Goal: Task Accomplishment & Management: Use online tool/utility

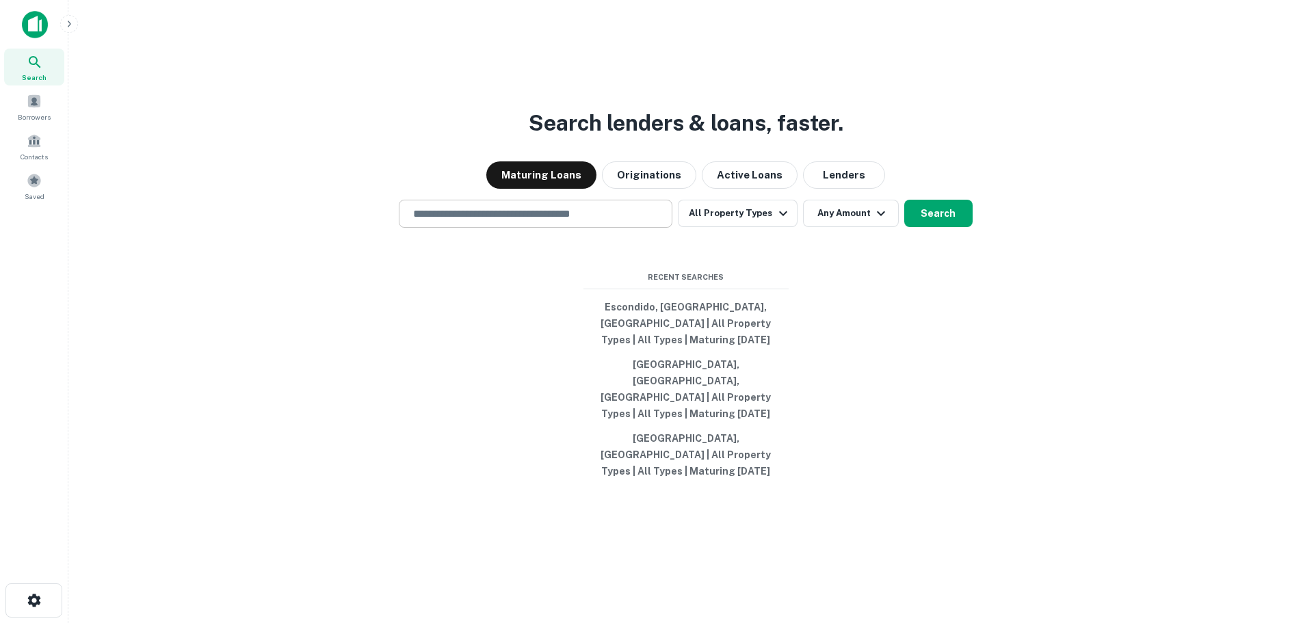
click at [556, 222] on input "text" at bounding box center [535, 214] width 261 height 16
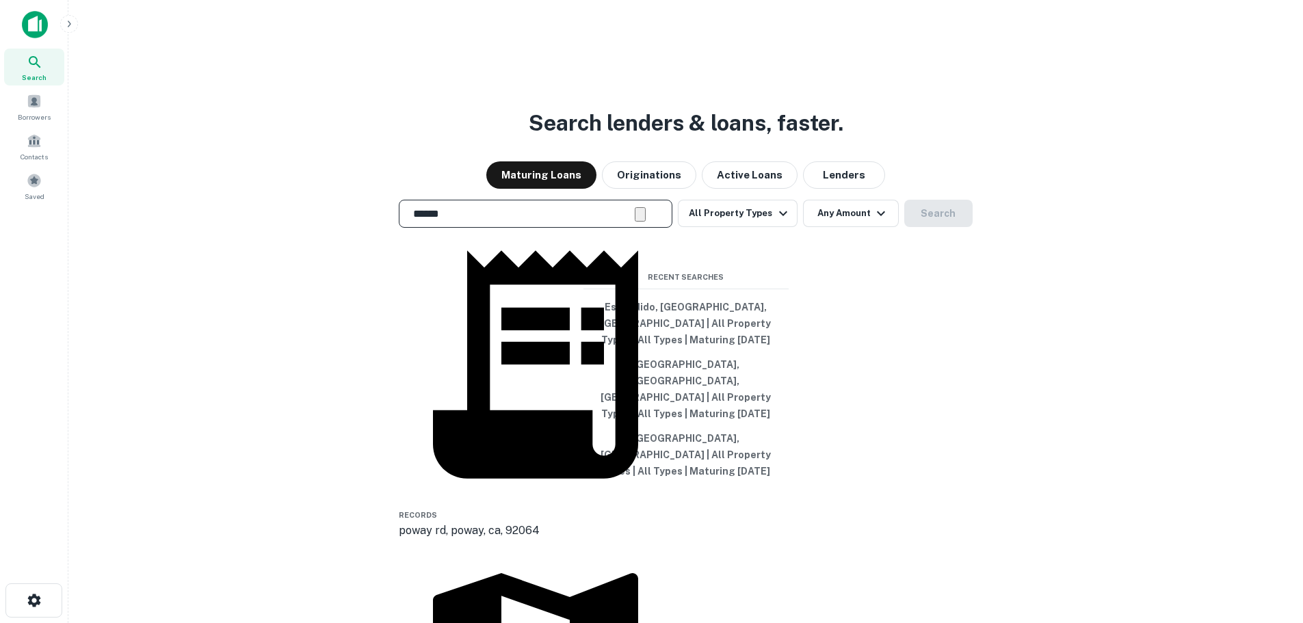
type input "**********"
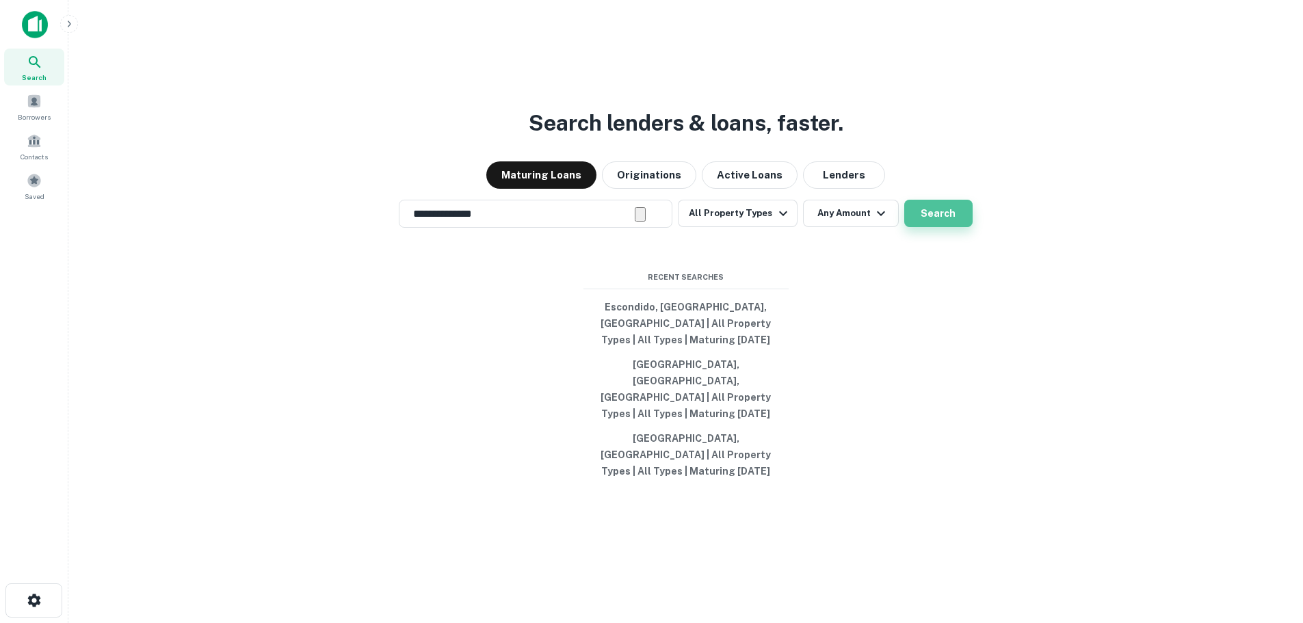
click at [934, 227] on button "Search" at bounding box center [939, 213] width 68 height 27
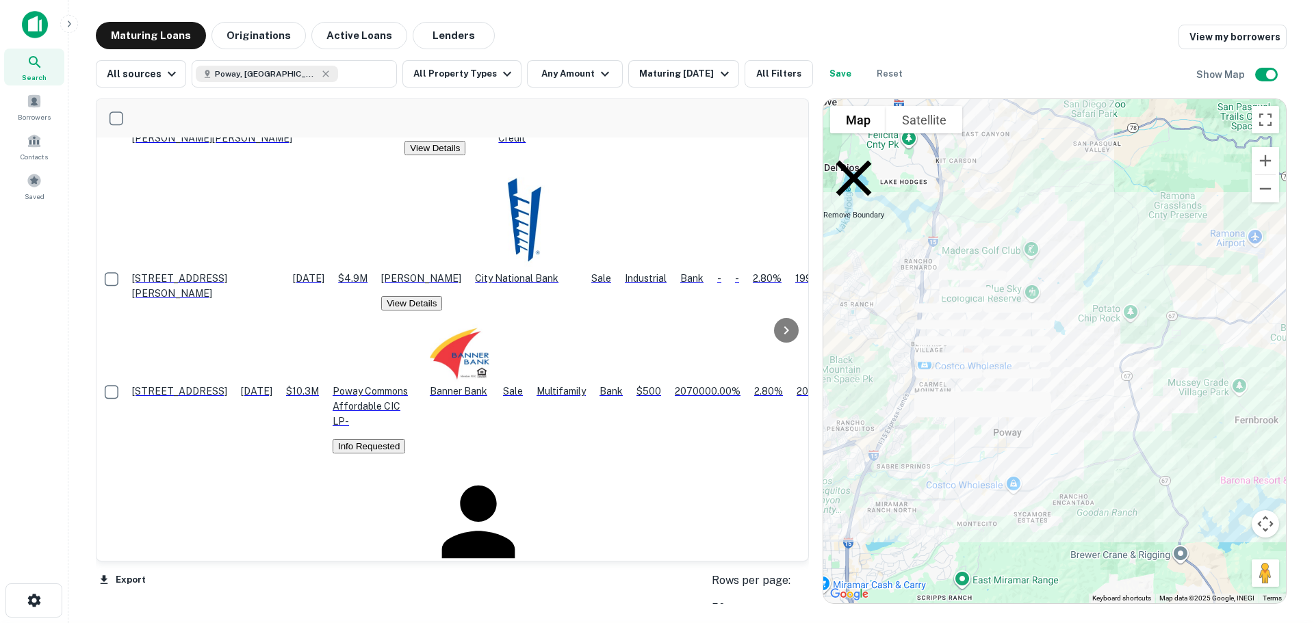
scroll to position [274, 0]
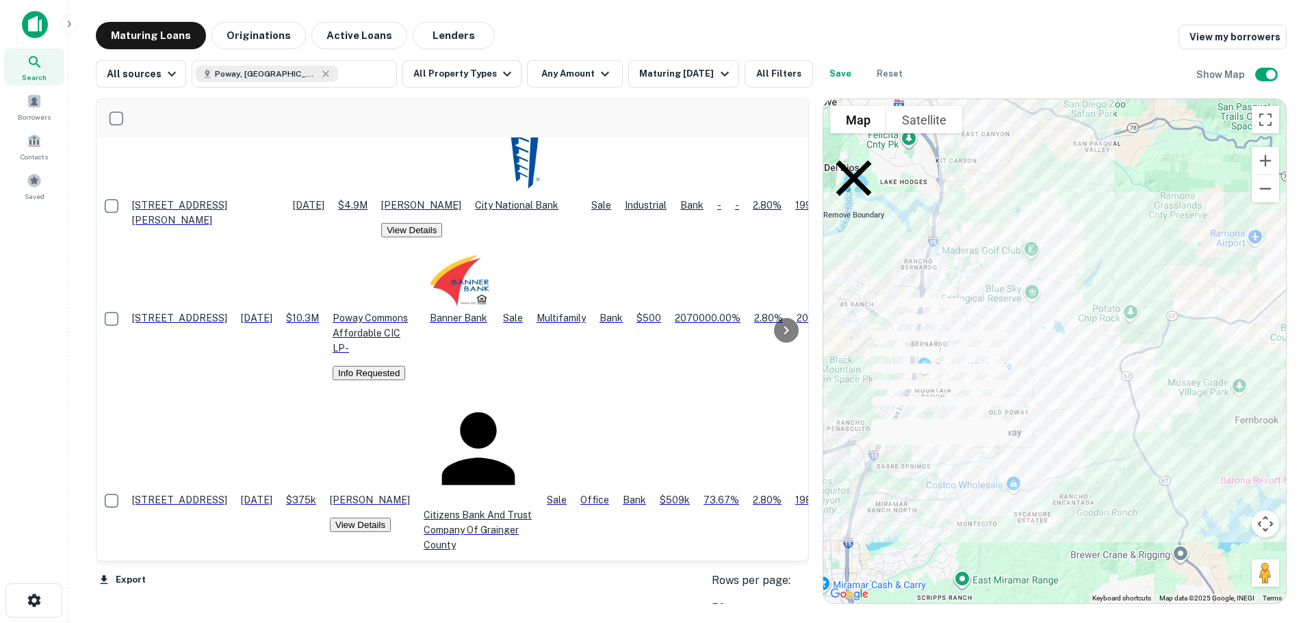
scroll to position [342, 0]
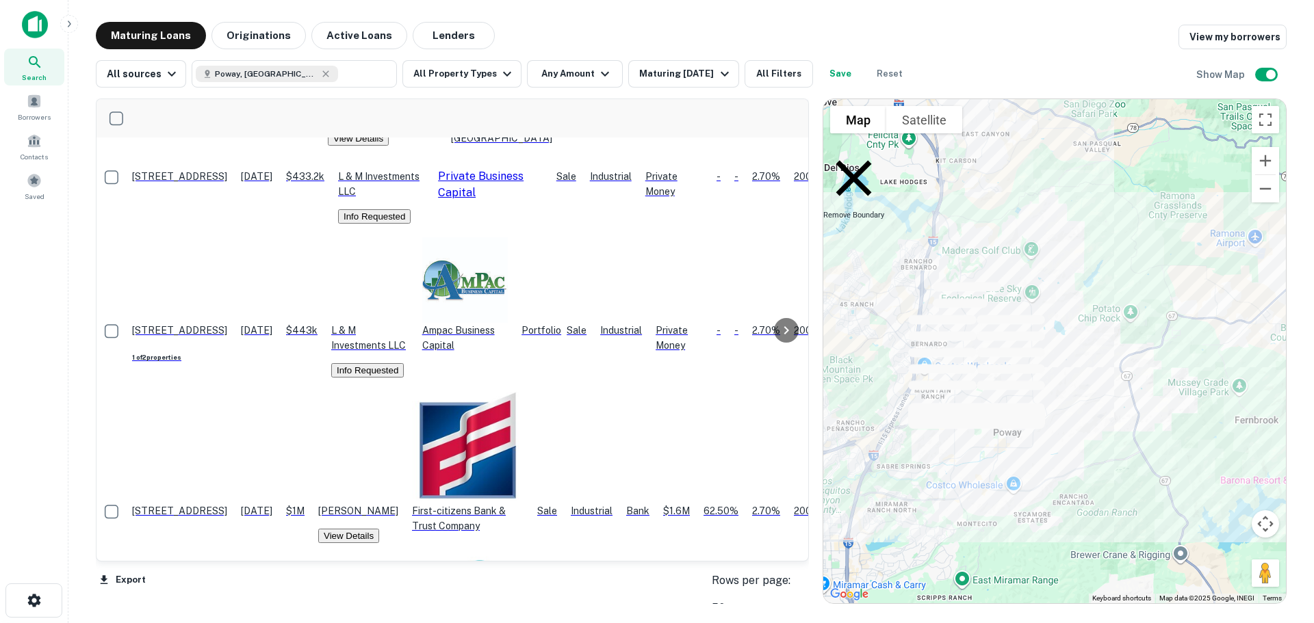
scroll to position [1652, 0]
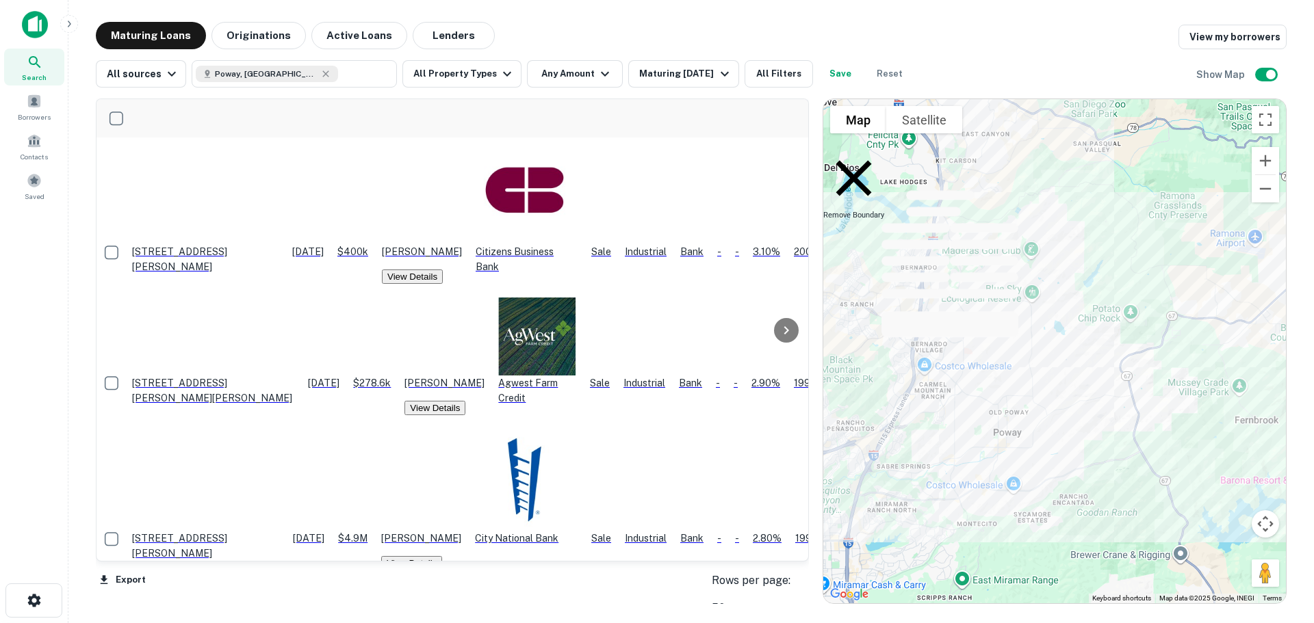
scroll to position [0, 0]
click at [320, 75] on icon at bounding box center [325, 73] width 11 height 11
type input "**********"
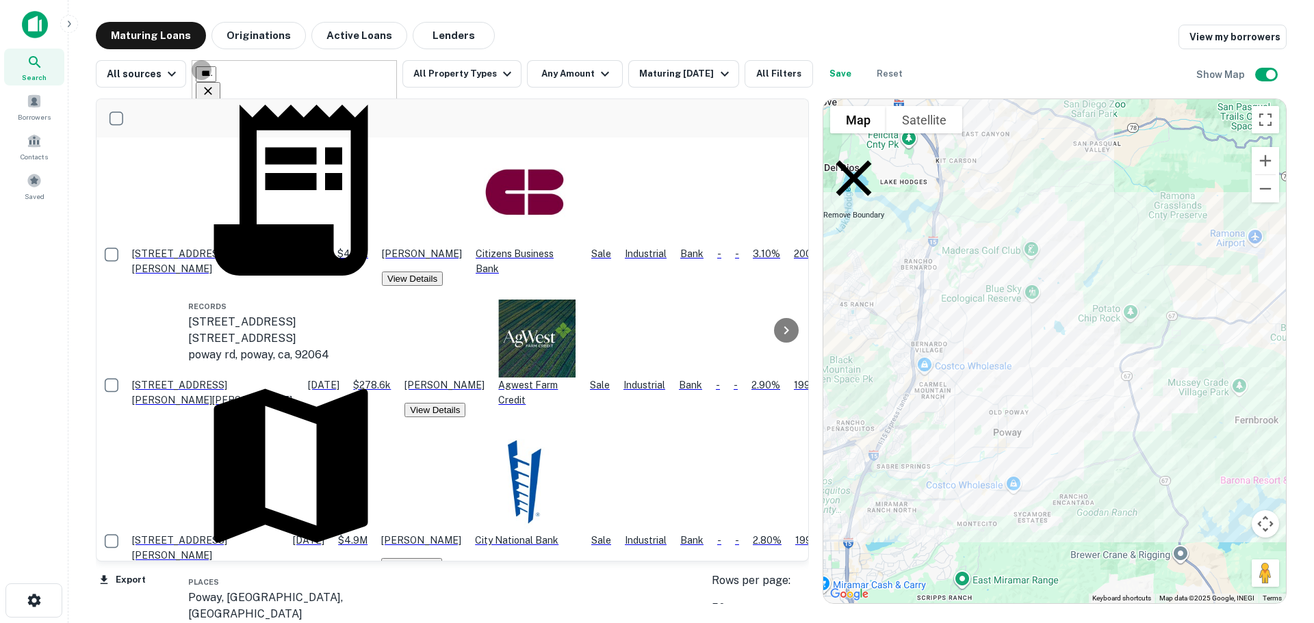
click at [215, 84] on icon "Clear" at bounding box center [208, 91] width 14 height 14
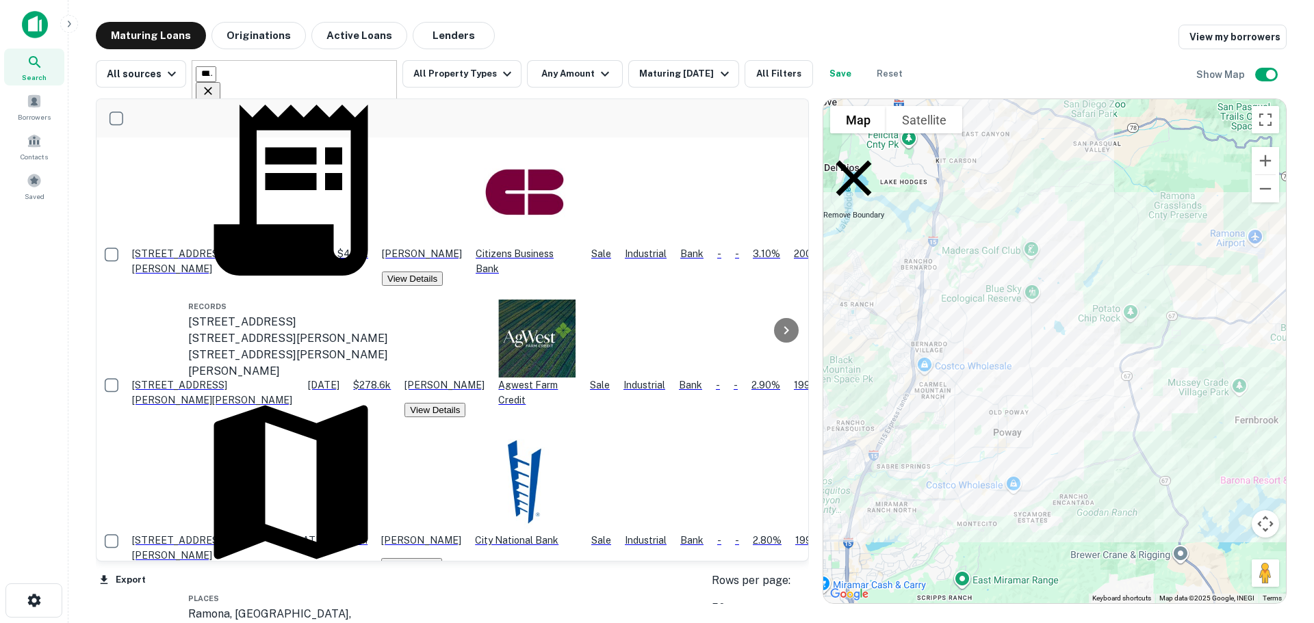
type input "******"
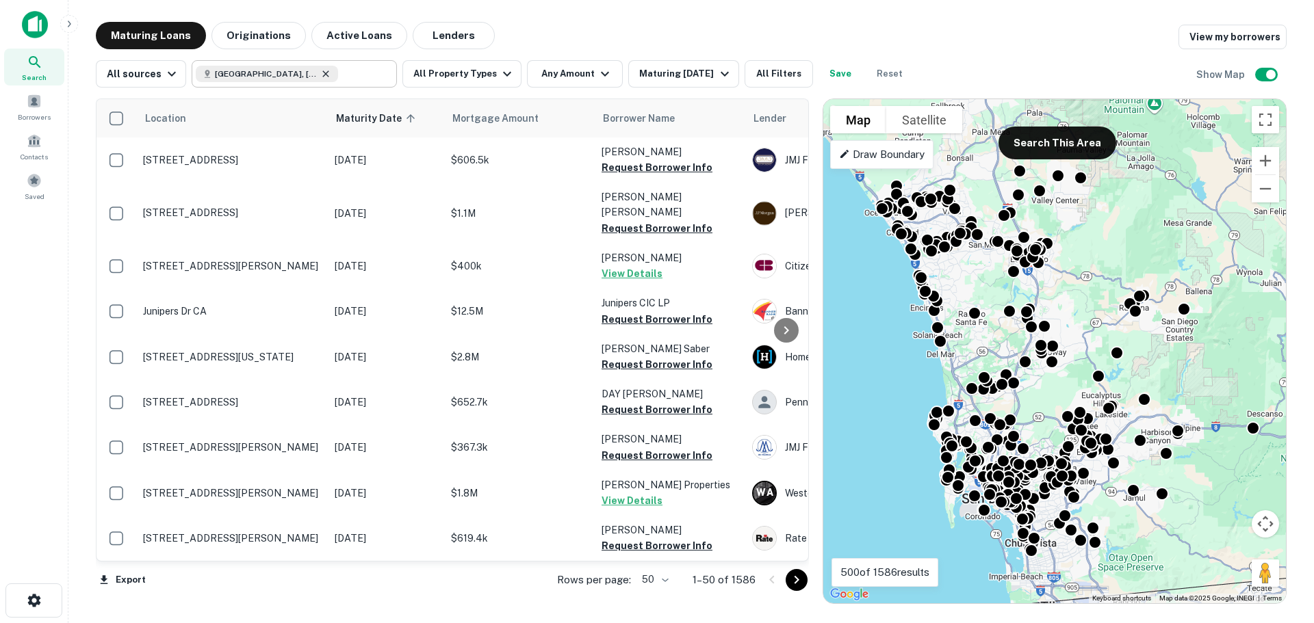
click at [320, 74] on icon at bounding box center [325, 73] width 11 height 11
type input "**********"
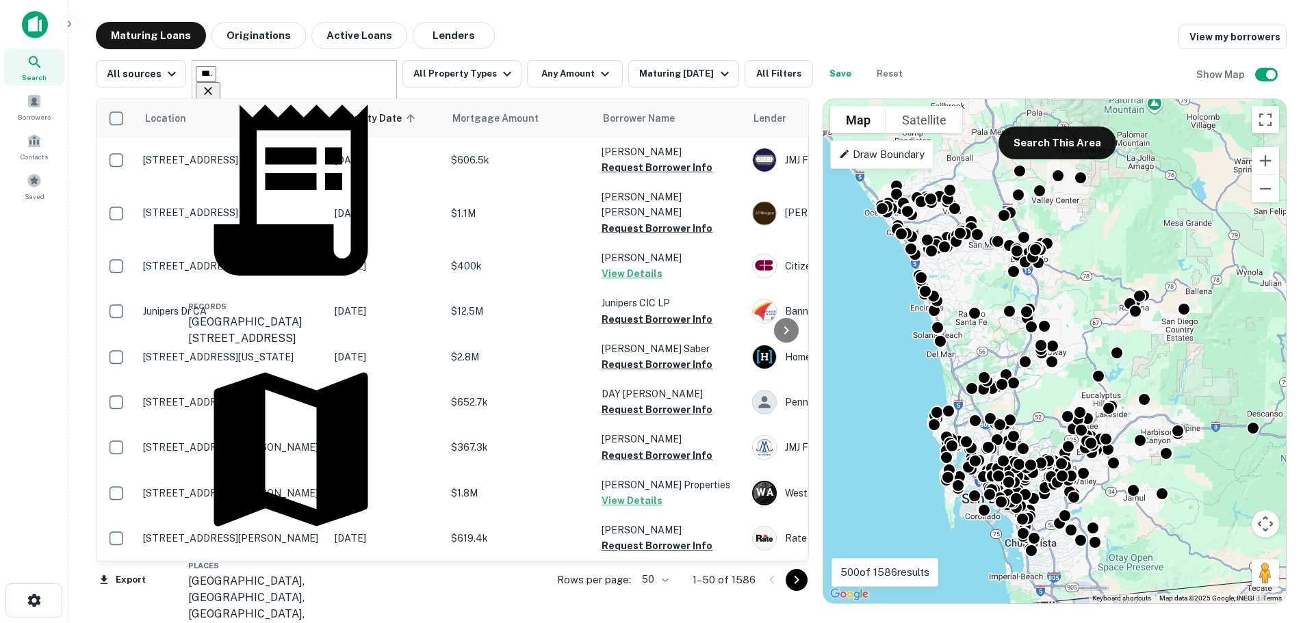
click at [212, 87] on icon "Clear" at bounding box center [208, 91] width 8 height 8
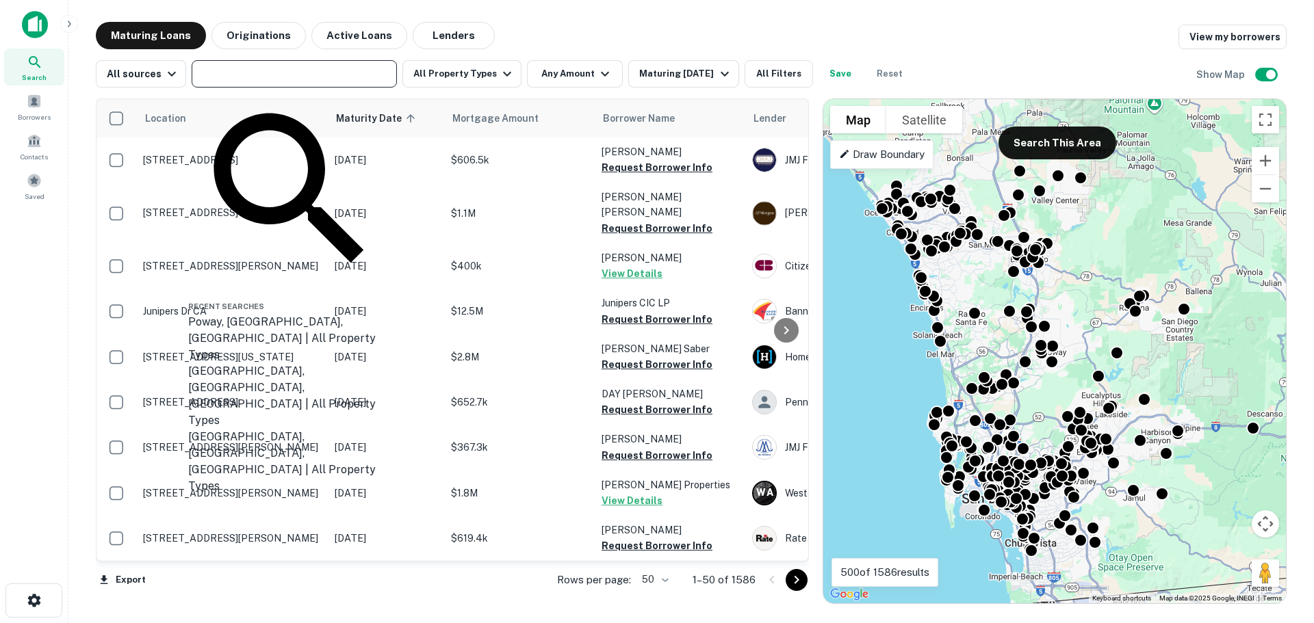
click at [296, 73] on input "text" at bounding box center [293, 73] width 195 height 19
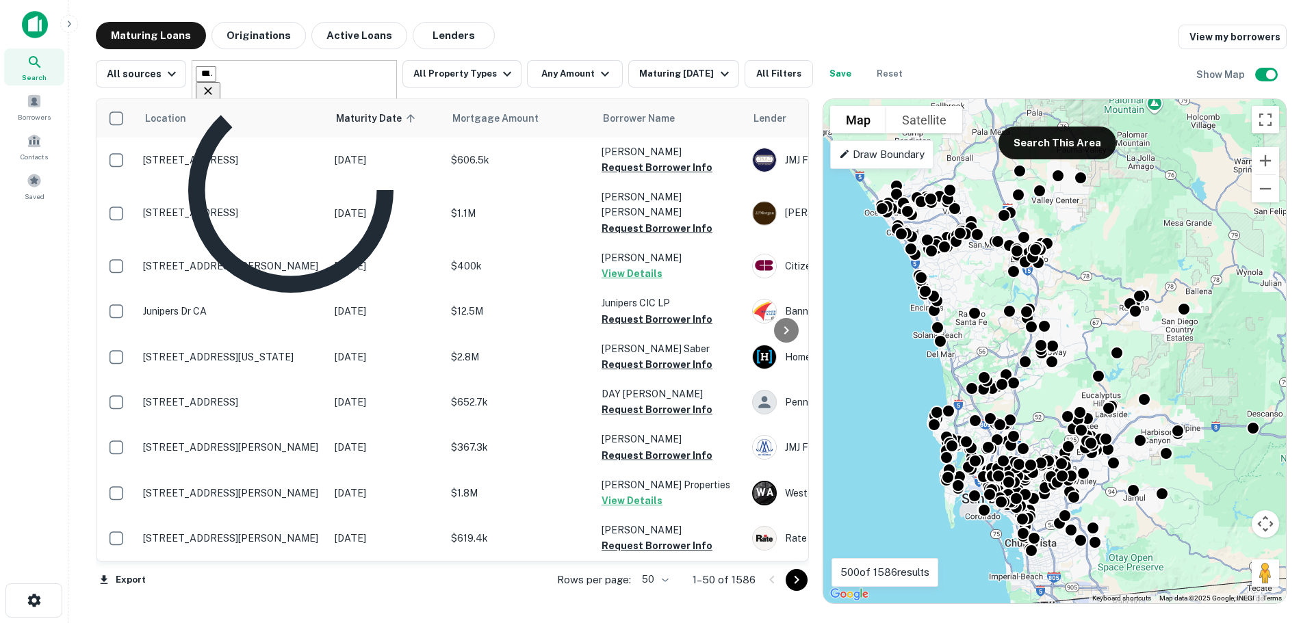
type input "******"
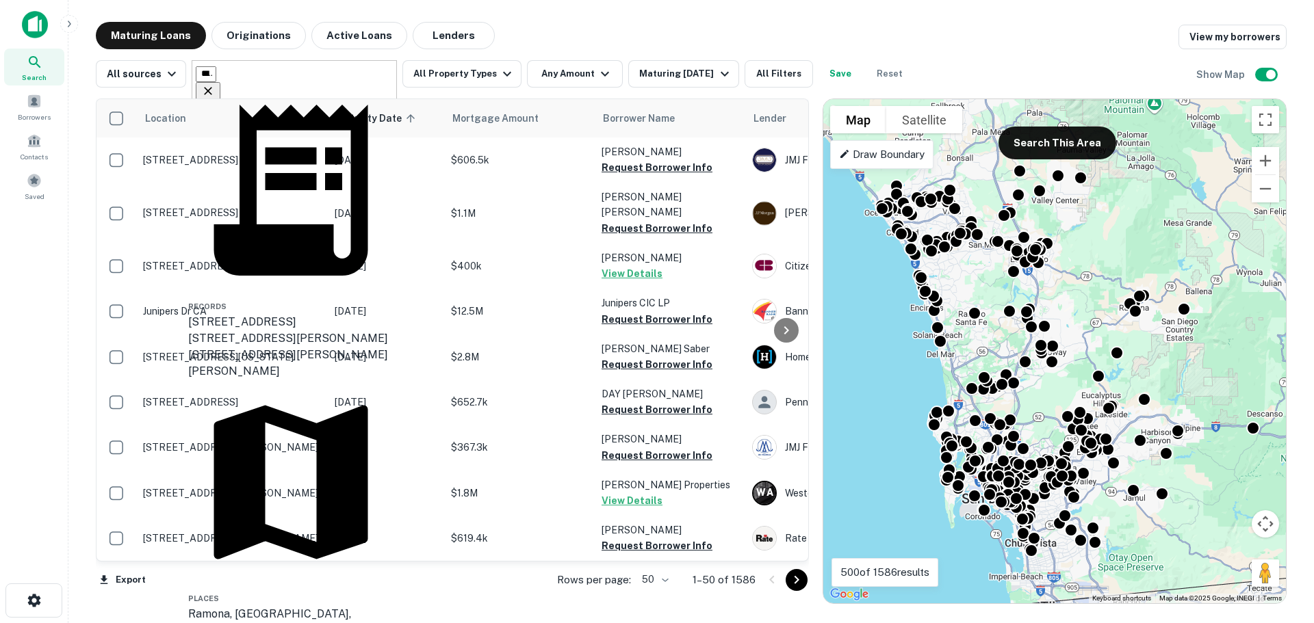
click at [274, 606] on div "Ramona, [GEOGRAPHIC_DATA], [GEOGRAPHIC_DATA]" at bounding box center [290, 622] width 205 height 33
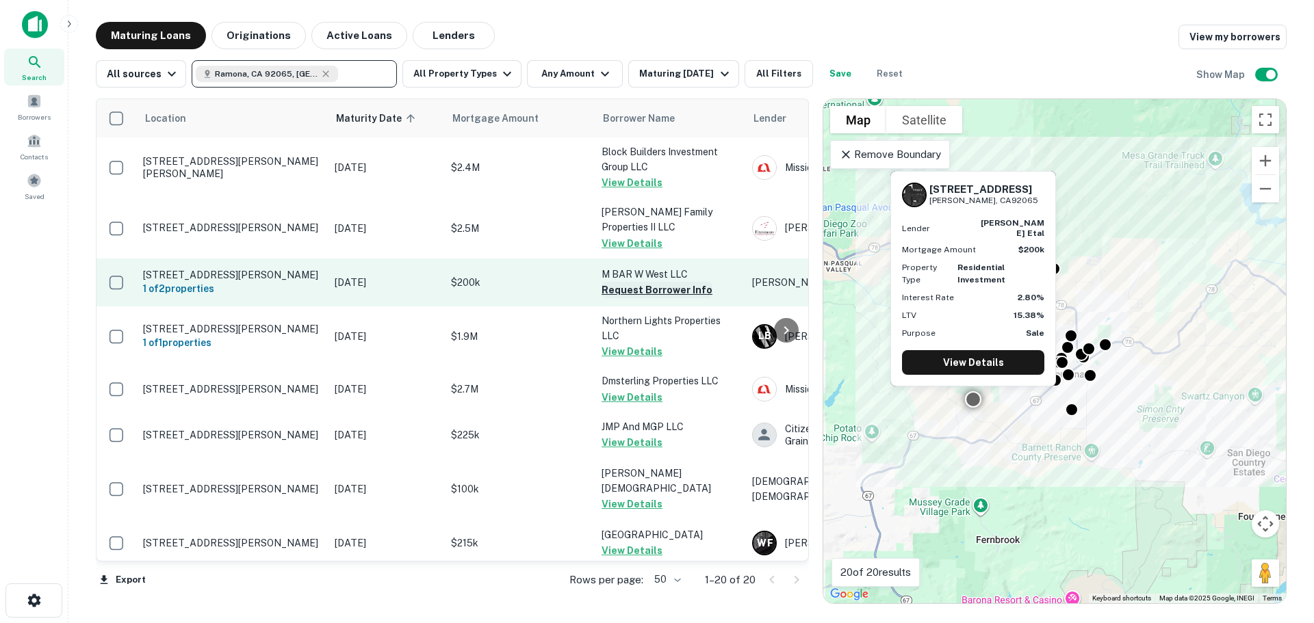
click at [642, 282] on button "Request Borrower Info" at bounding box center [656, 290] width 111 height 16
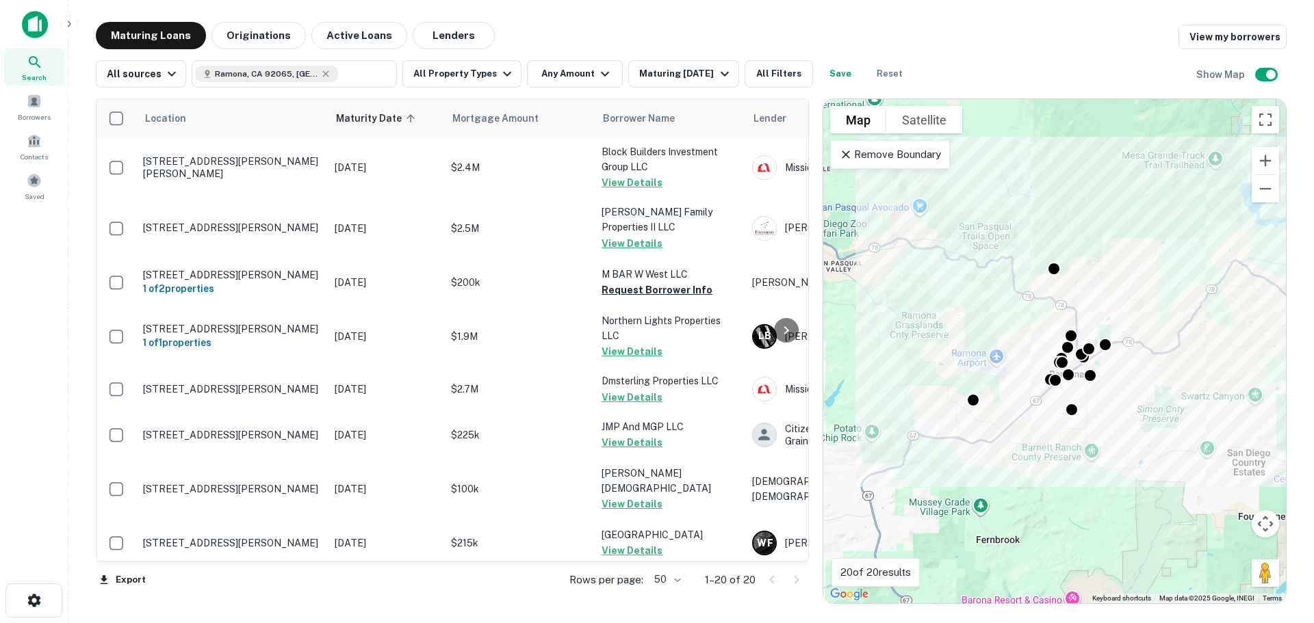
click at [320, 73] on icon at bounding box center [325, 73] width 11 height 11
type input "**********"
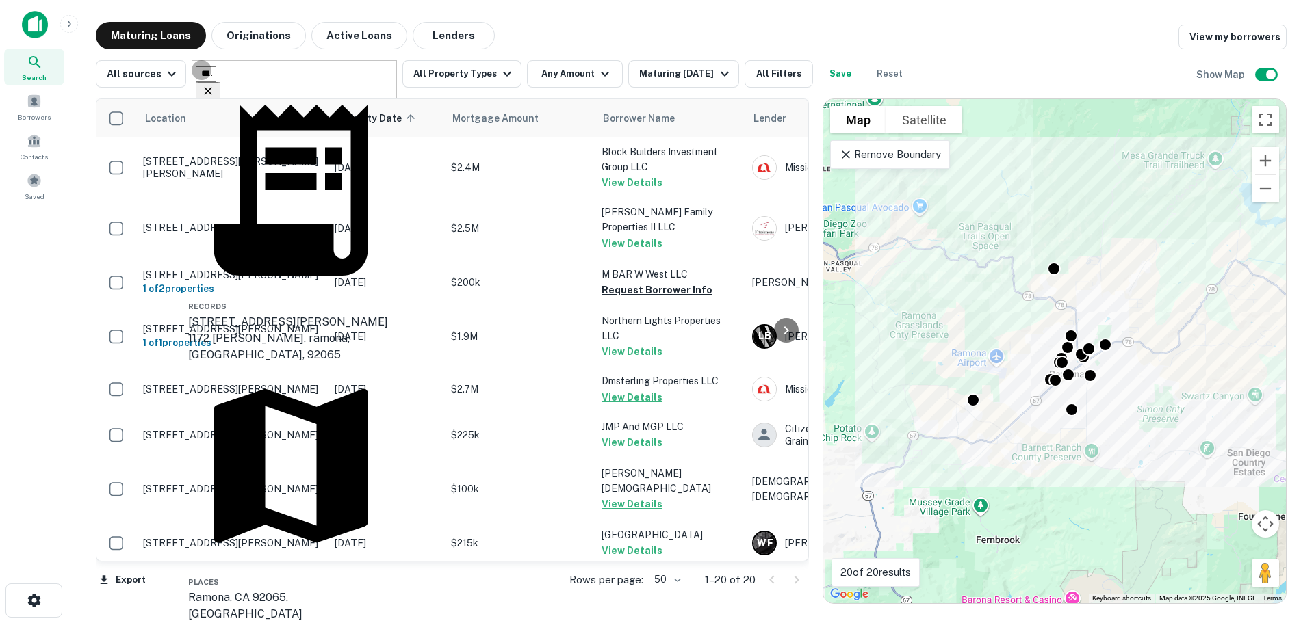
click at [215, 84] on icon "Clear" at bounding box center [208, 91] width 14 height 14
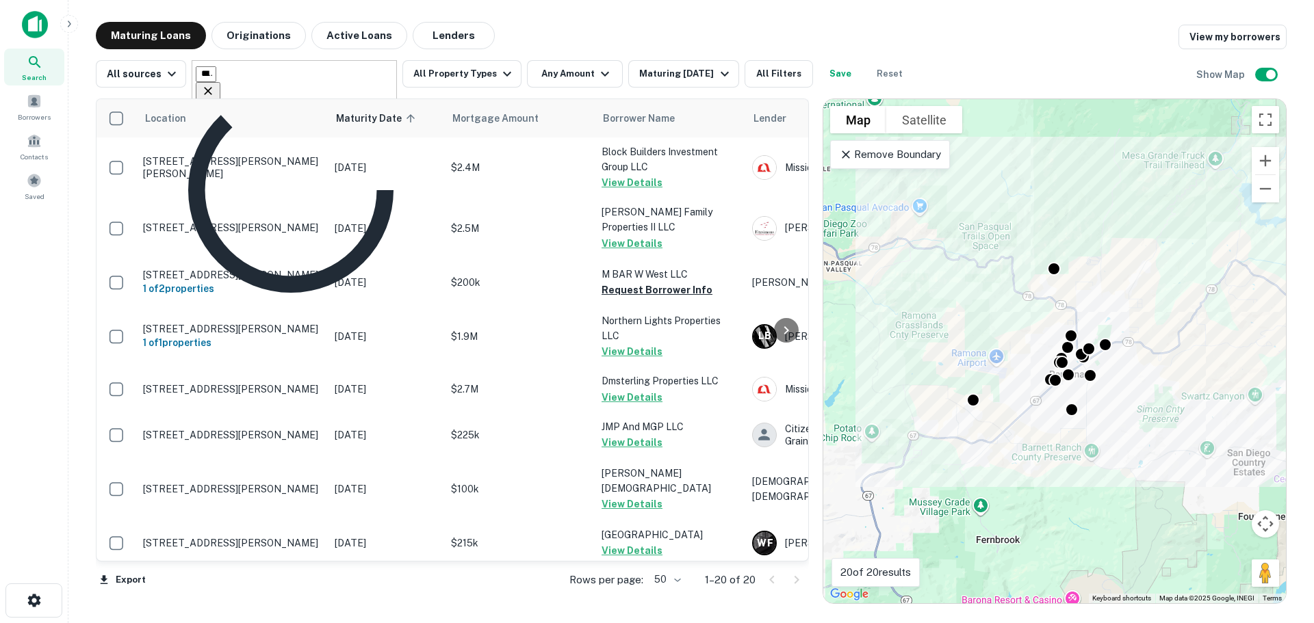
type input "*****"
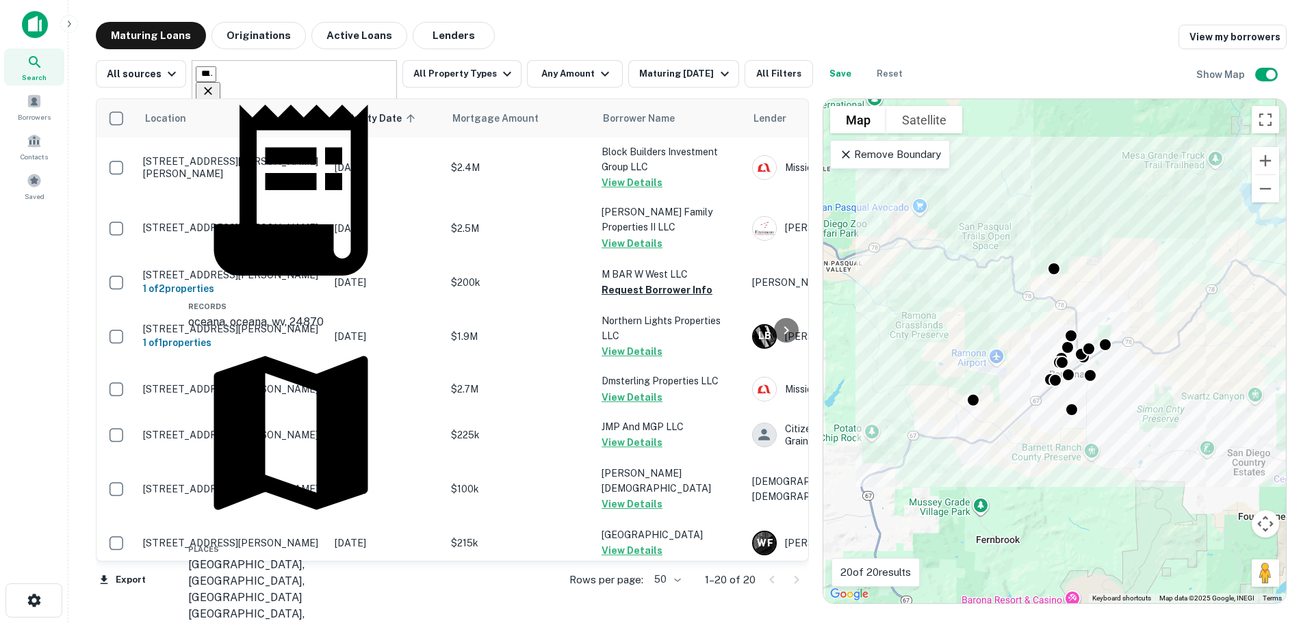
click at [309, 557] on div "[GEOGRAPHIC_DATA], [GEOGRAPHIC_DATA], [GEOGRAPHIC_DATA]" at bounding box center [290, 581] width 205 height 49
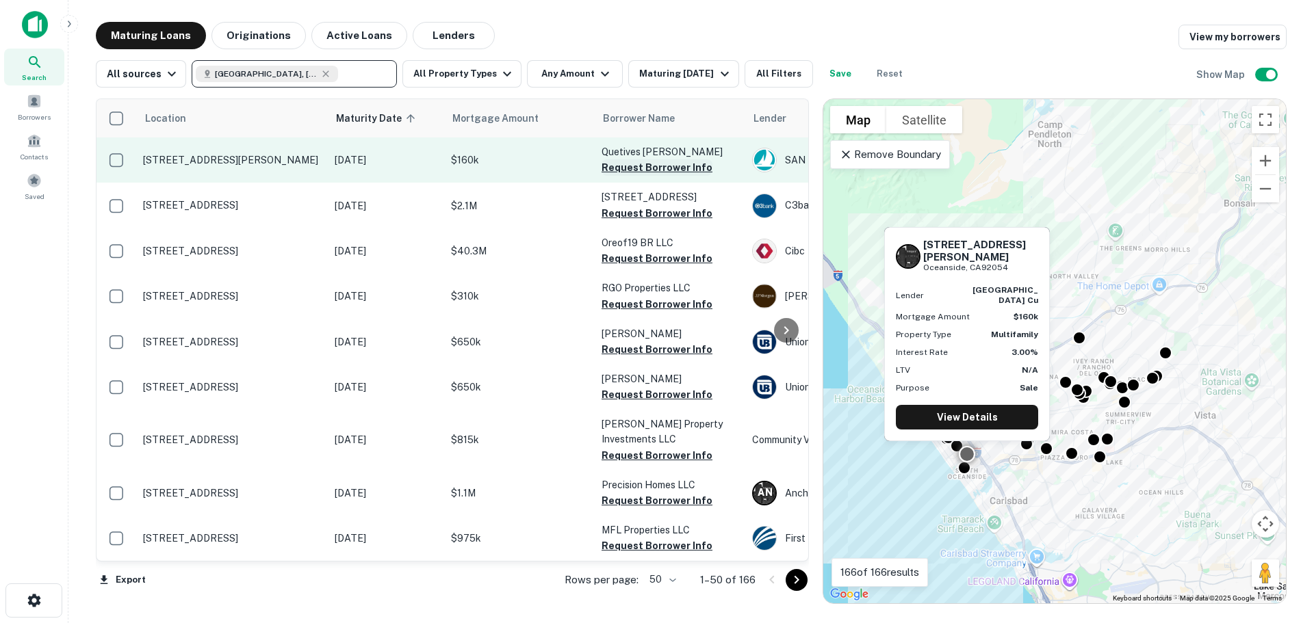
click at [652, 170] on button "Request Borrower Info" at bounding box center [656, 167] width 111 height 16
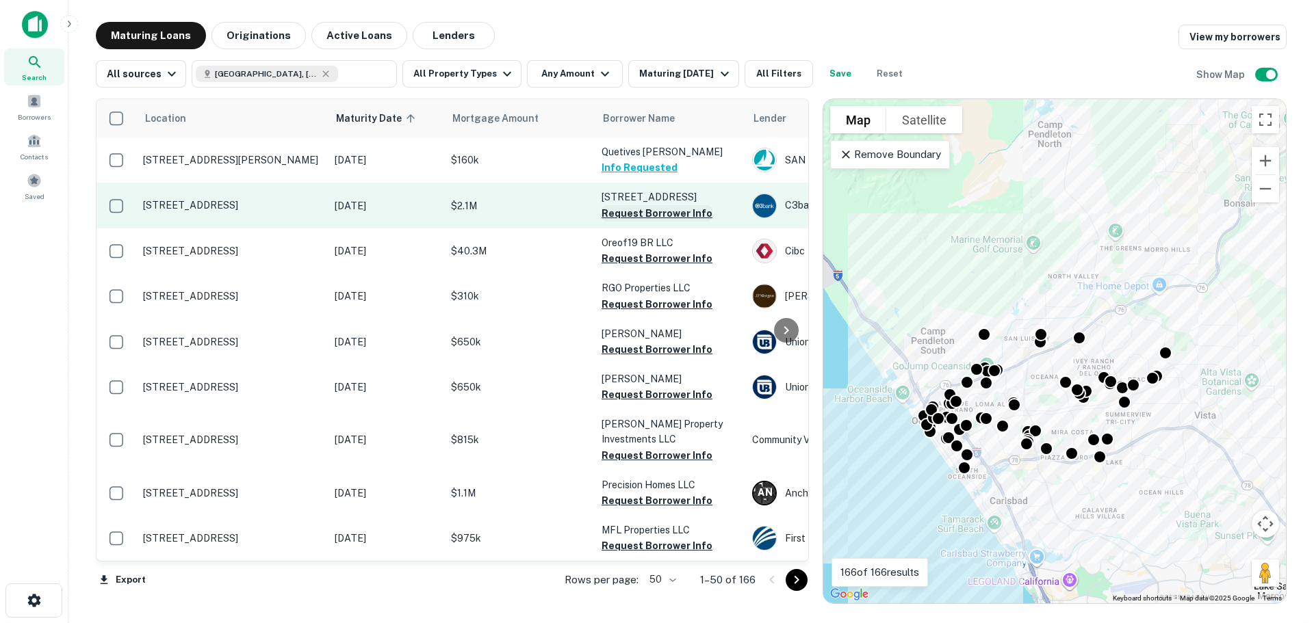
click at [658, 213] on button "Request Borrower Info" at bounding box center [656, 213] width 111 height 16
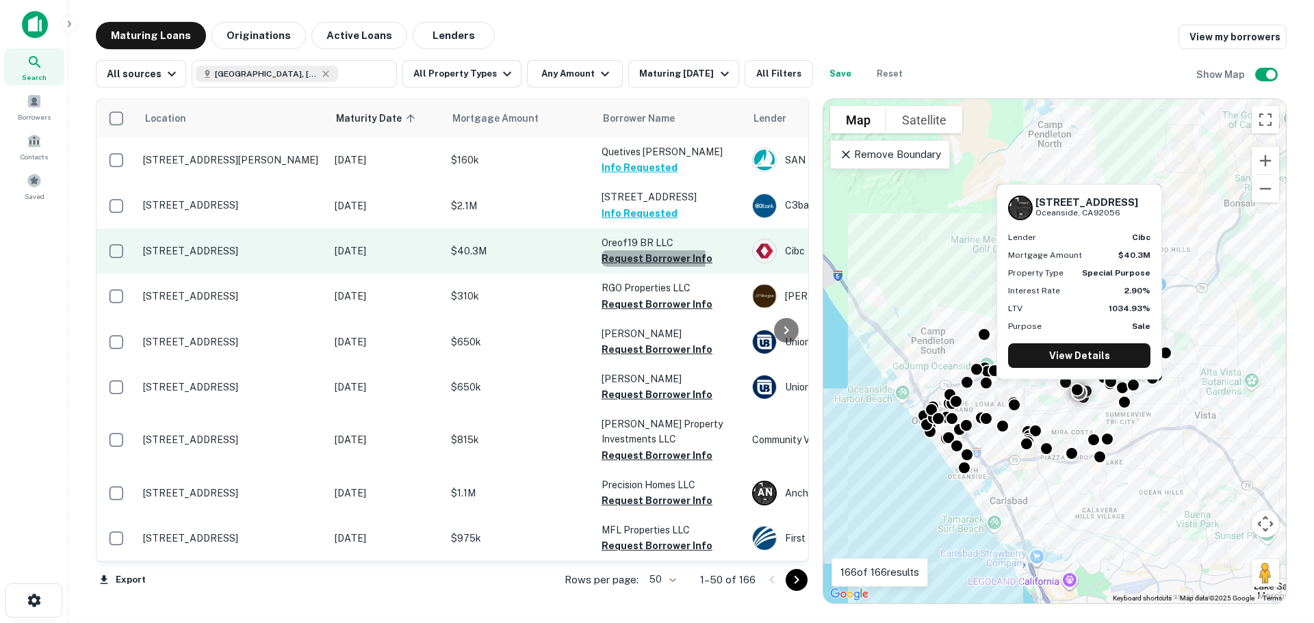
click at [645, 258] on button "Request Borrower Info" at bounding box center [656, 258] width 111 height 16
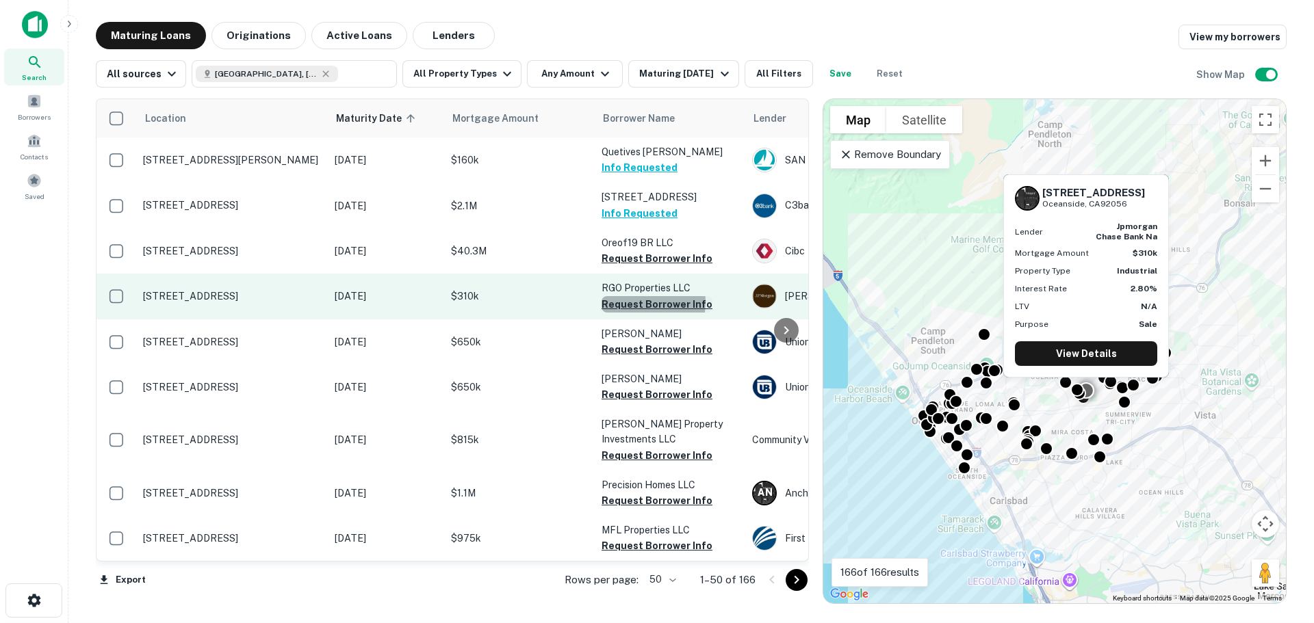
click at [646, 302] on button "Request Borrower Info" at bounding box center [656, 304] width 111 height 16
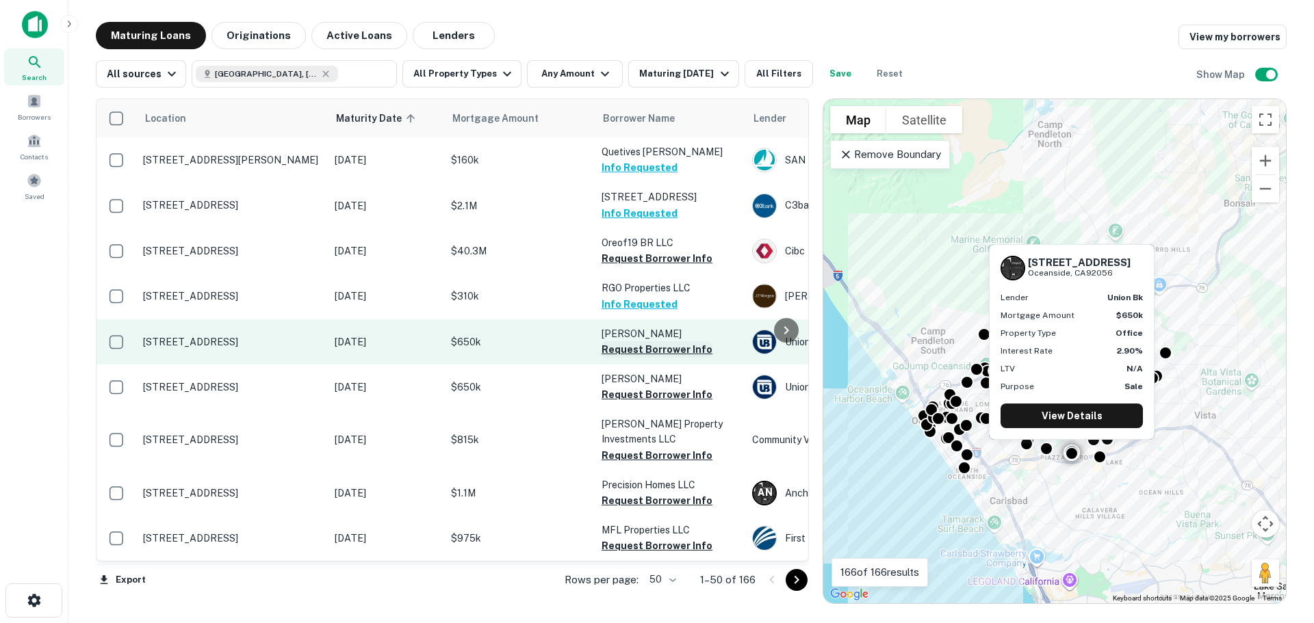
click at [653, 349] on button "Request Borrower Info" at bounding box center [656, 349] width 111 height 16
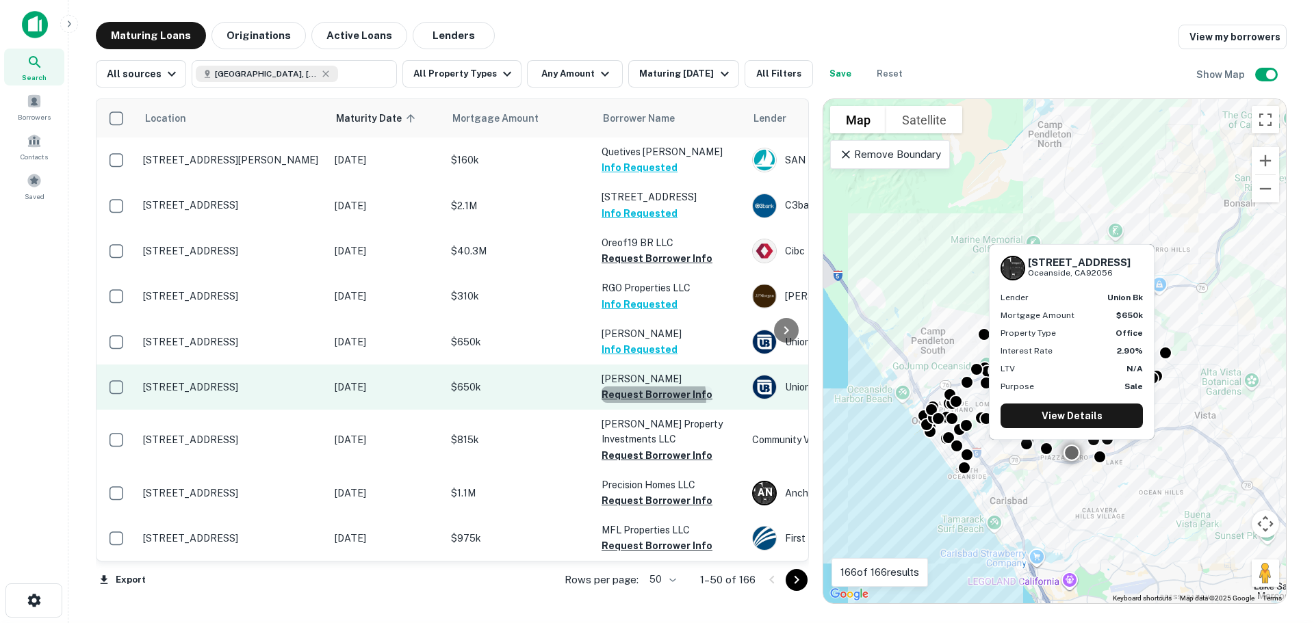
click at [652, 398] on button "Request Borrower Info" at bounding box center [656, 395] width 111 height 16
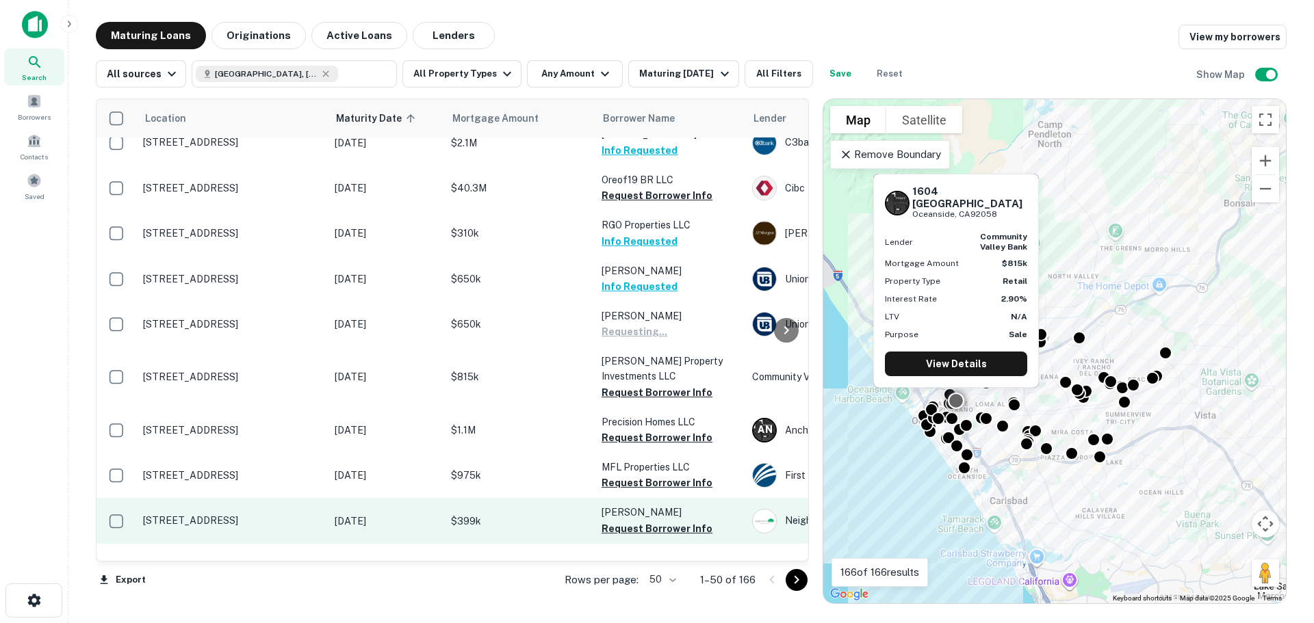
scroll to position [205, 0]
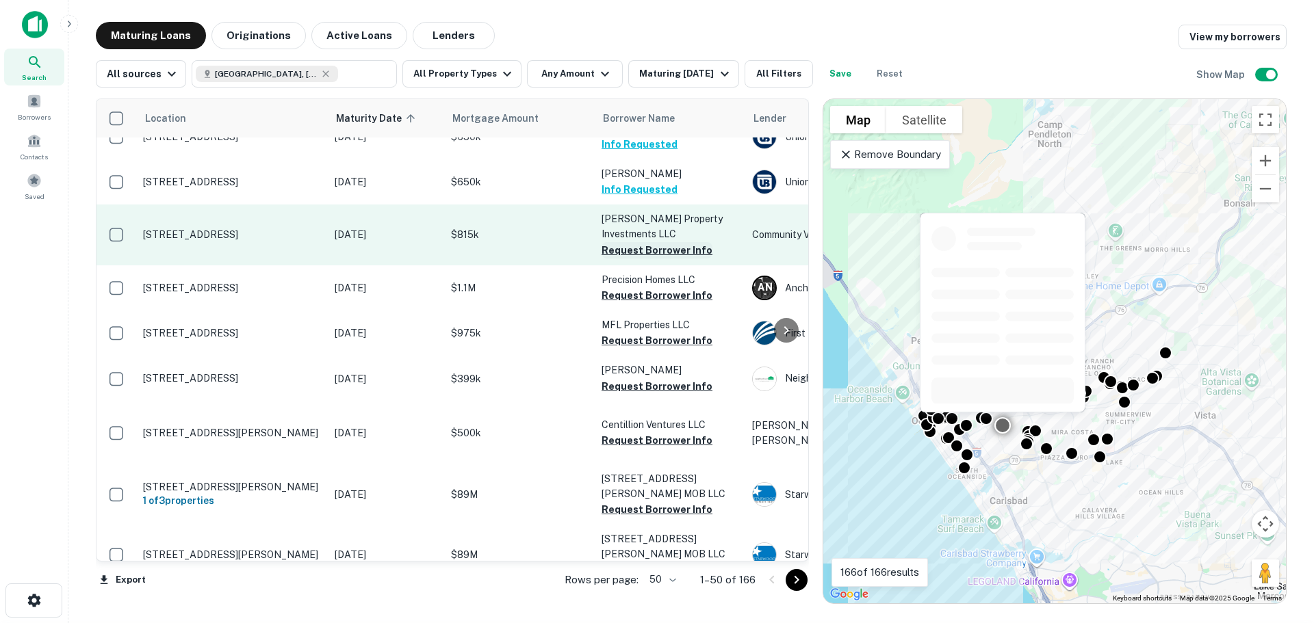
click at [649, 252] on button "Request Borrower Info" at bounding box center [656, 250] width 111 height 16
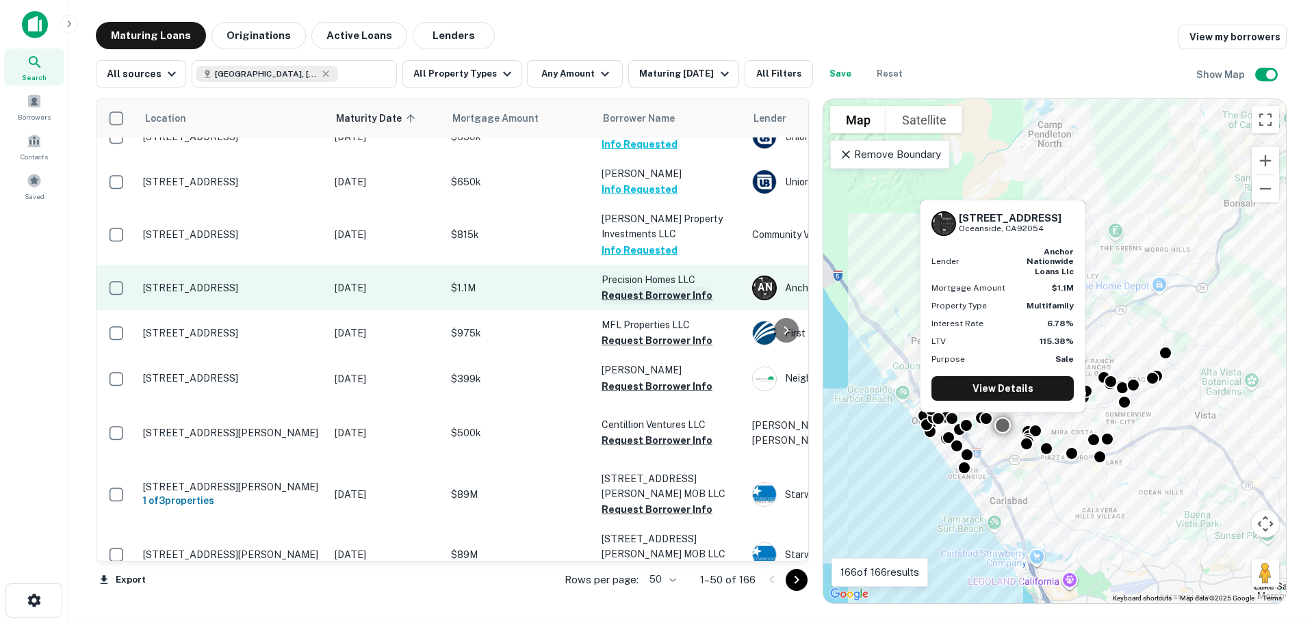
click at [647, 294] on button "Request Borrower Info" at bounding box center [656, 295] width 111 height 16
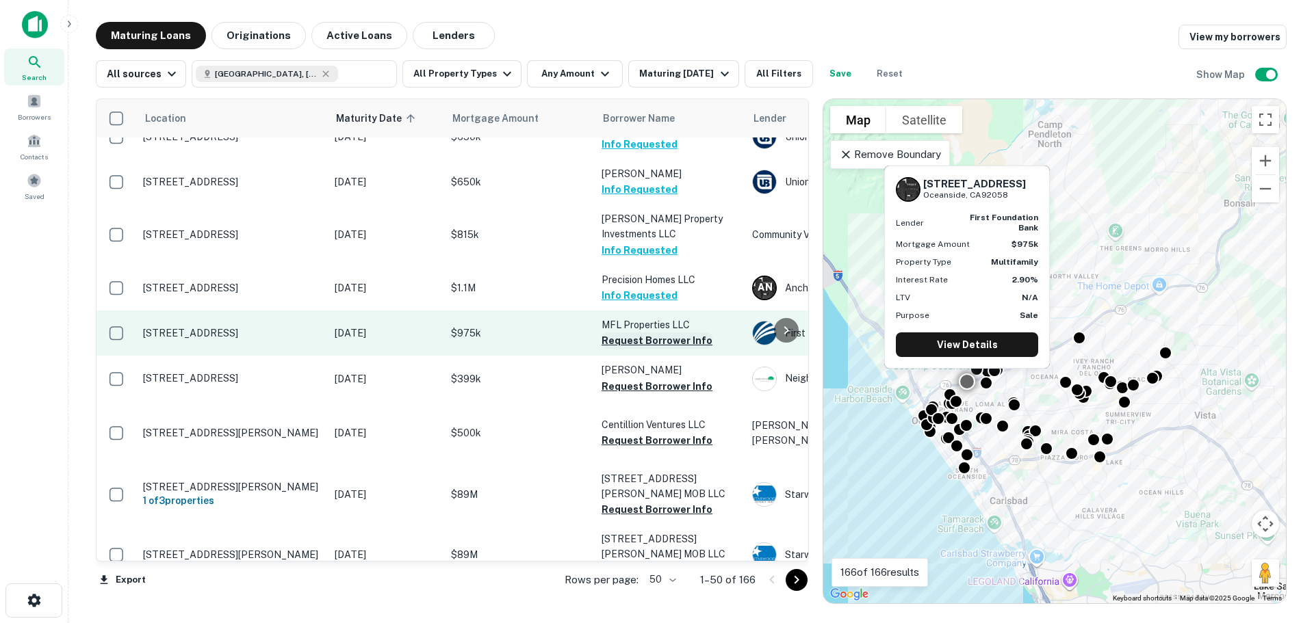
click at [651, 339] on button "Request Borrower Info" at bounding box center [656, 341] width 111 height 16
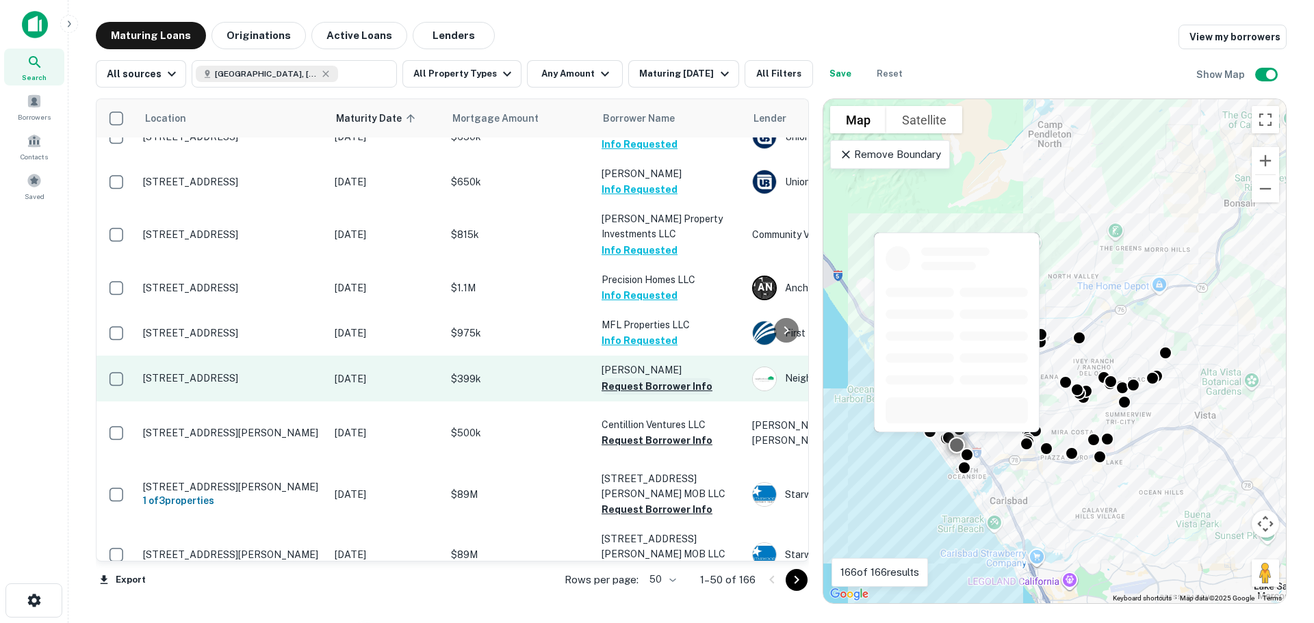
click at [649, 388] on button "Request Borrower Info" at bounding box center [656, 386] width 111 height 16
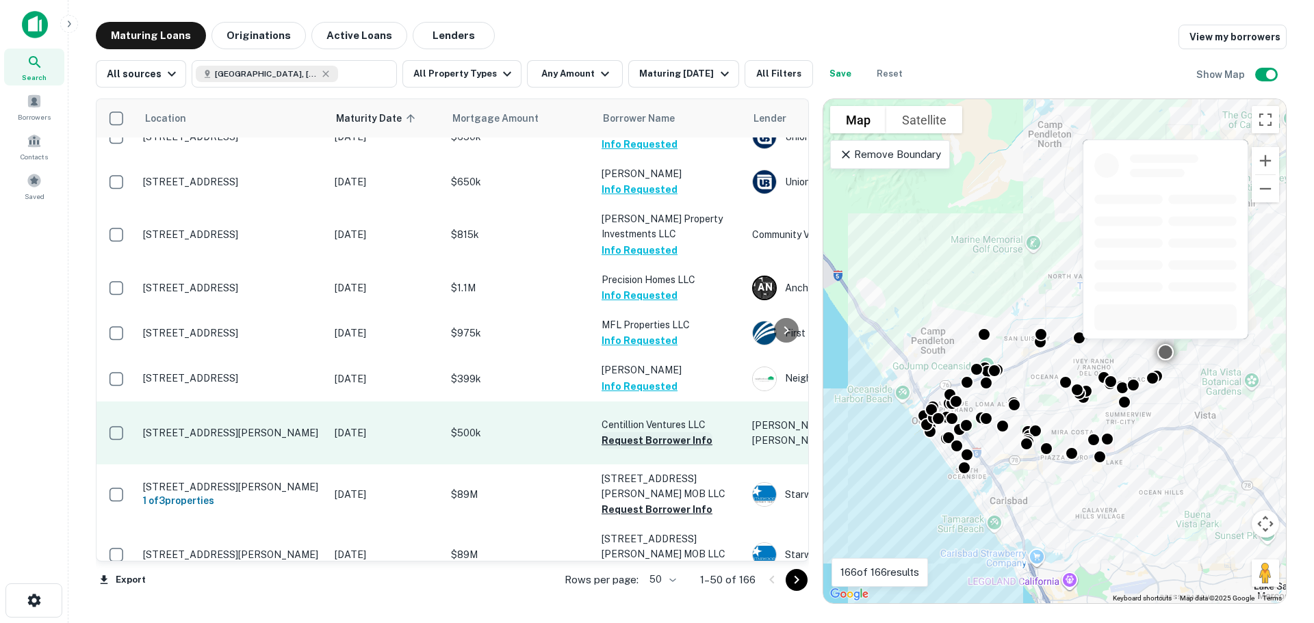
click at [646, 435] on button "Request Borrower Info" at bounding box center [656, 440] width 111 height 16
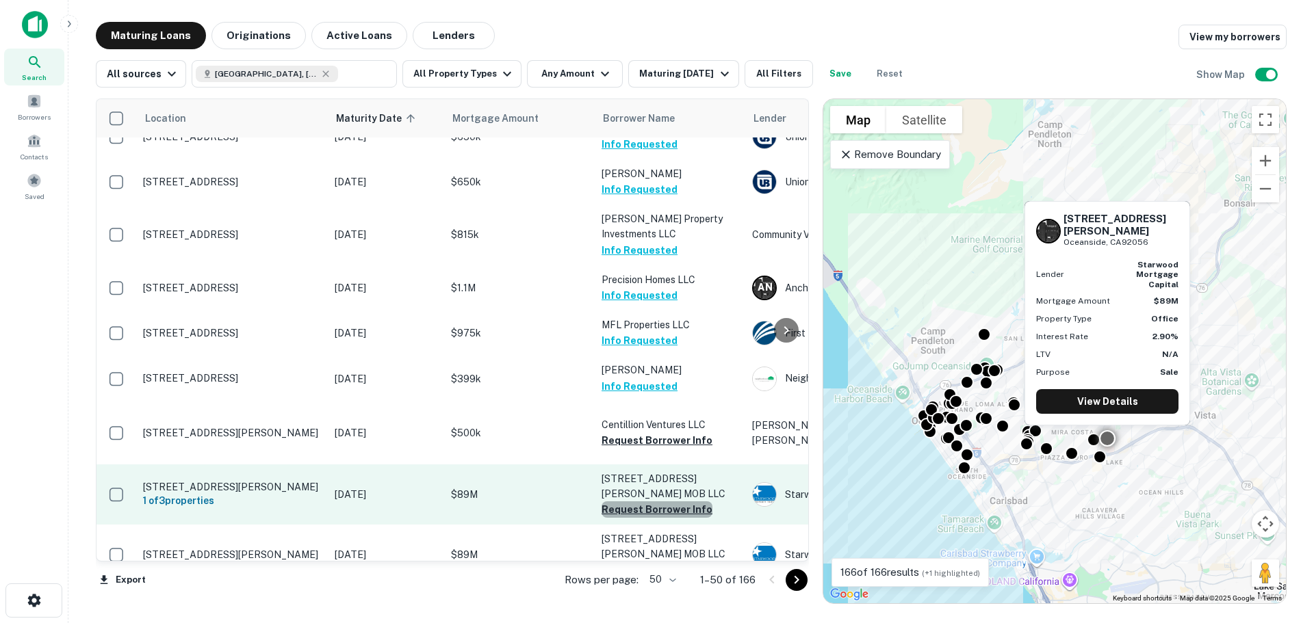
click at [675, 502] on button "Request Borrower Info" at bounding box center [656, 510] width 111 height 16
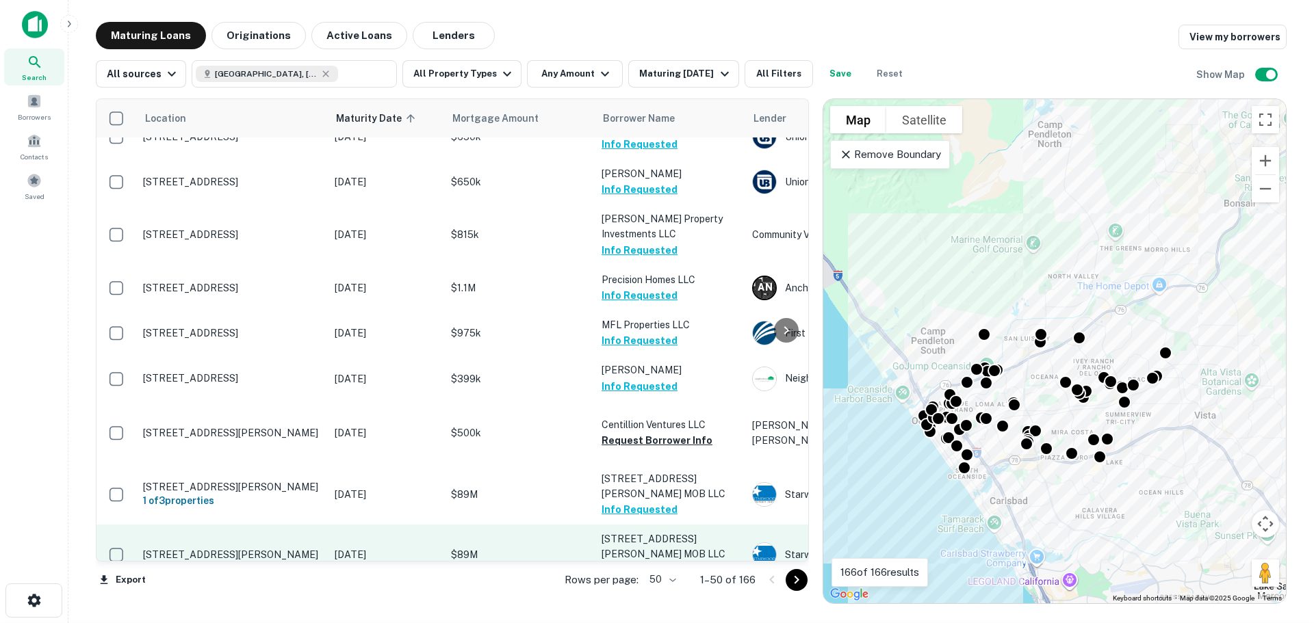
click at [669, 562] on button "Request Borrower Info" at bounding box center [656, 570] width 111 height 16
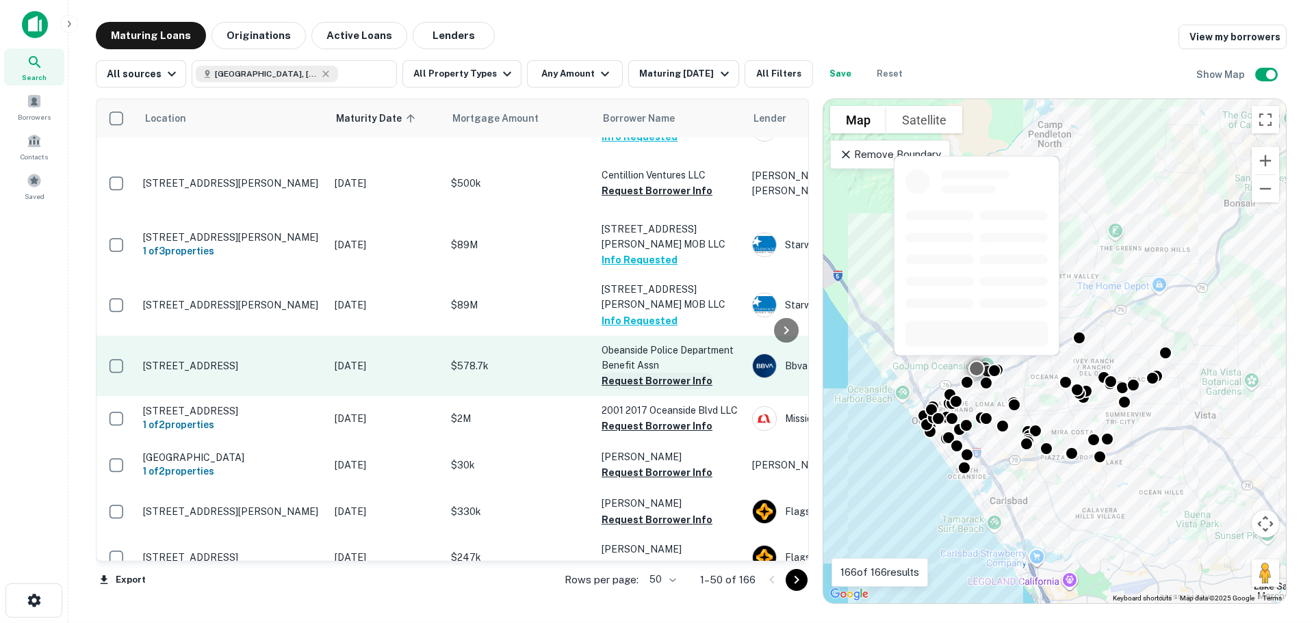
scroll to position [479, 0]
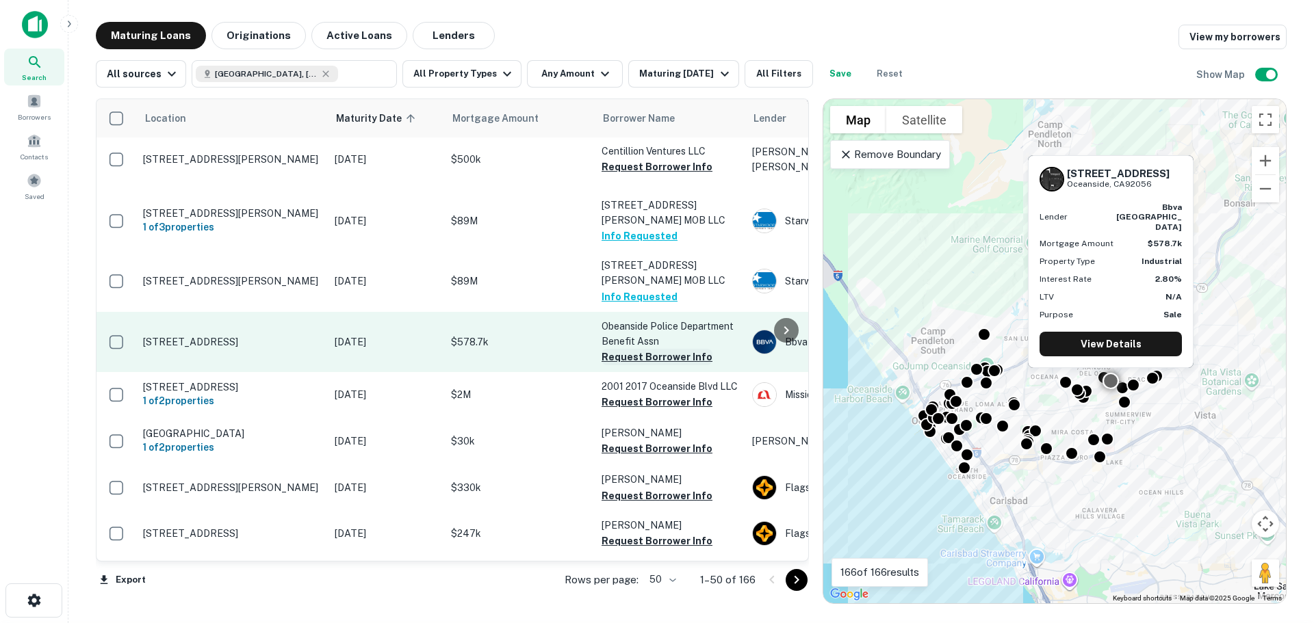
click at [660, 349] on button "Request Borrower Info" at bounding box center [656, 357] width 111 height 16
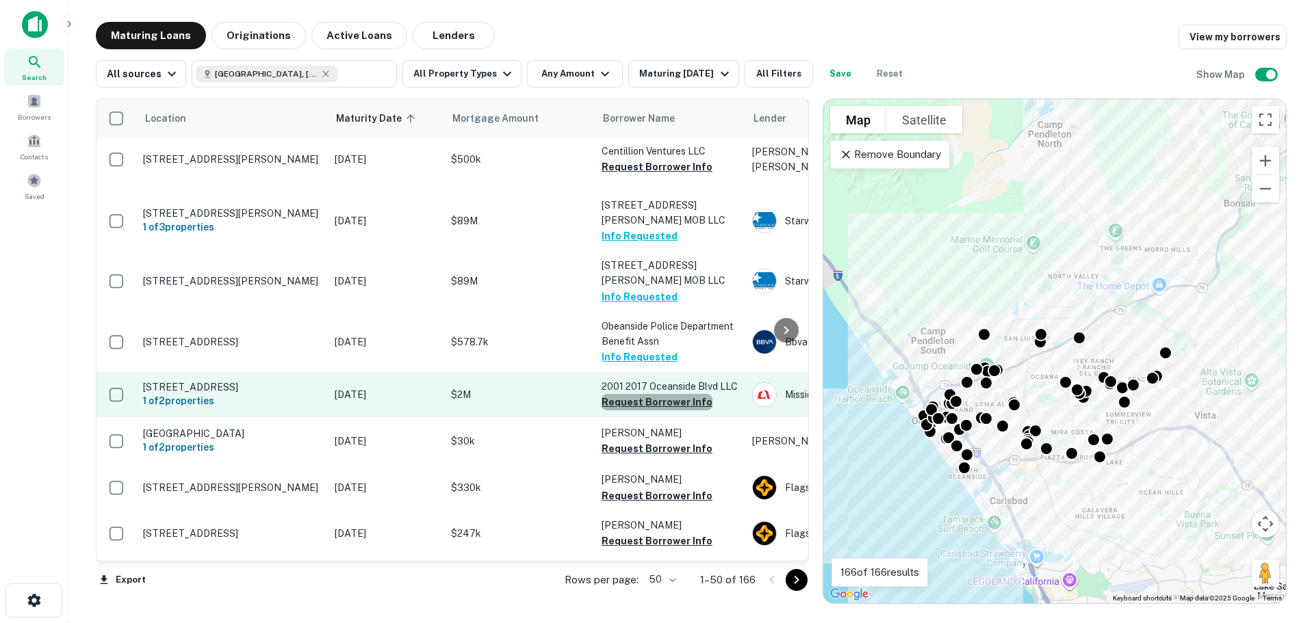
click at [662, 394] on button "Request Borrower Info" at bounding box center [656, 402] width 111 height 16
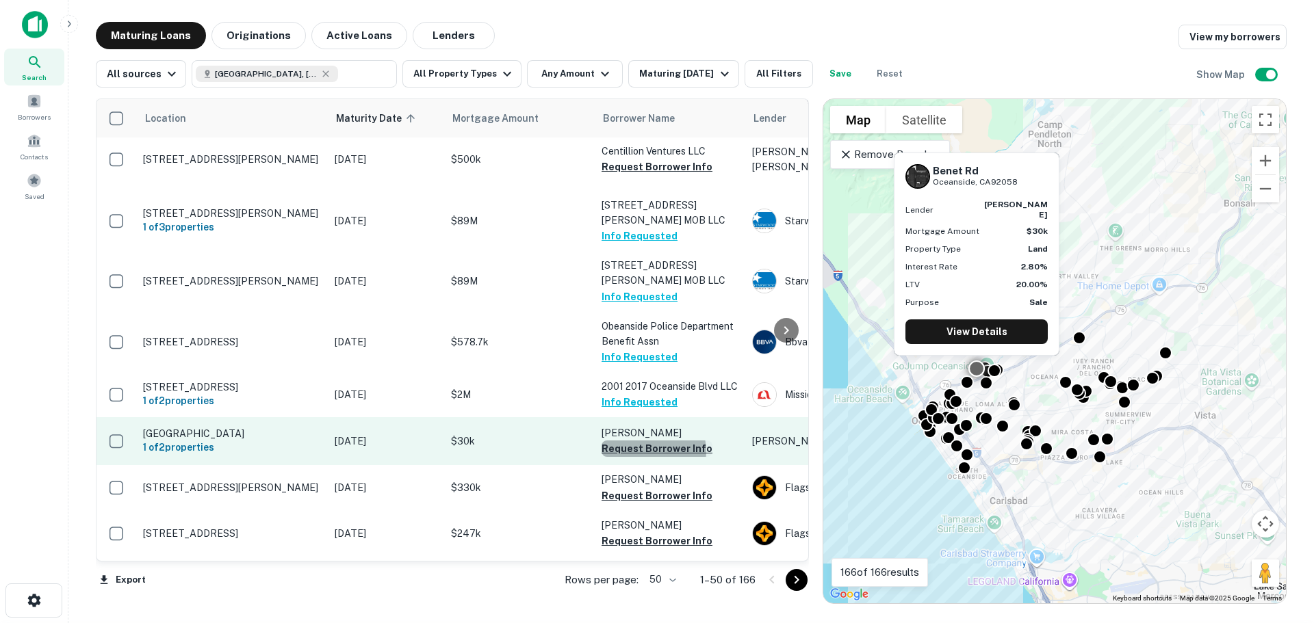
click at [652, 441] on button "Request Borrower Info" at bounding box center [656, 449] width 111 height 16
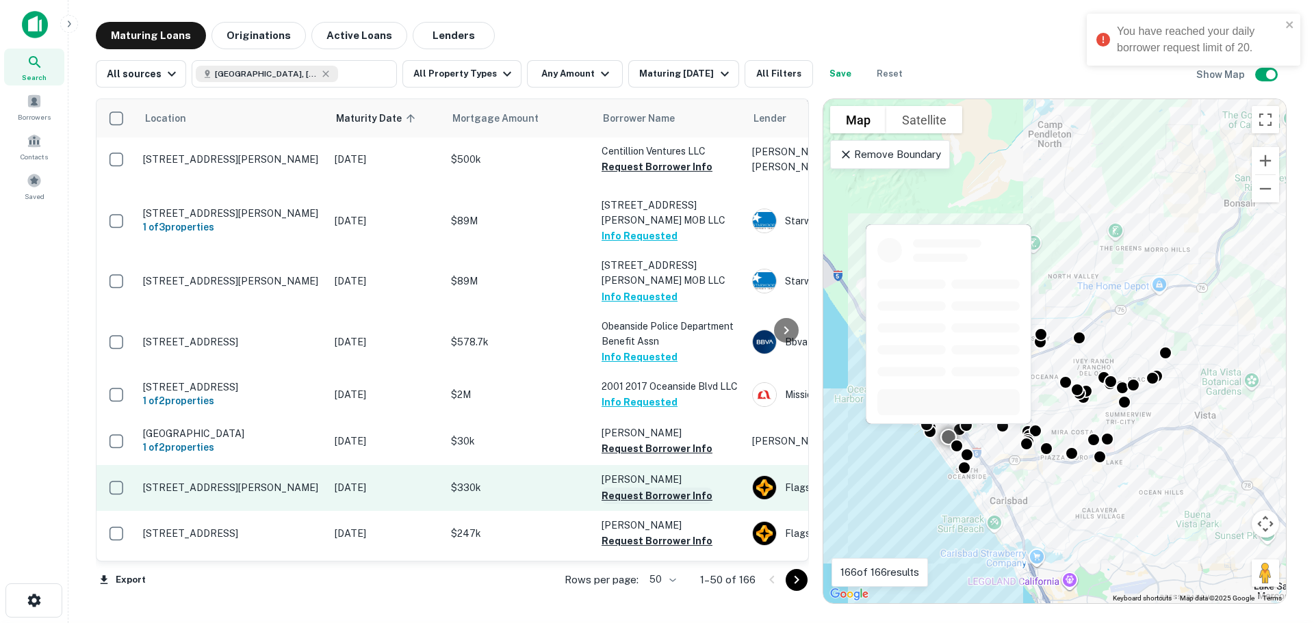
click at [653, 488] on button "Request Borrower Info" at bounding box center [656, 496] width 111 height 16
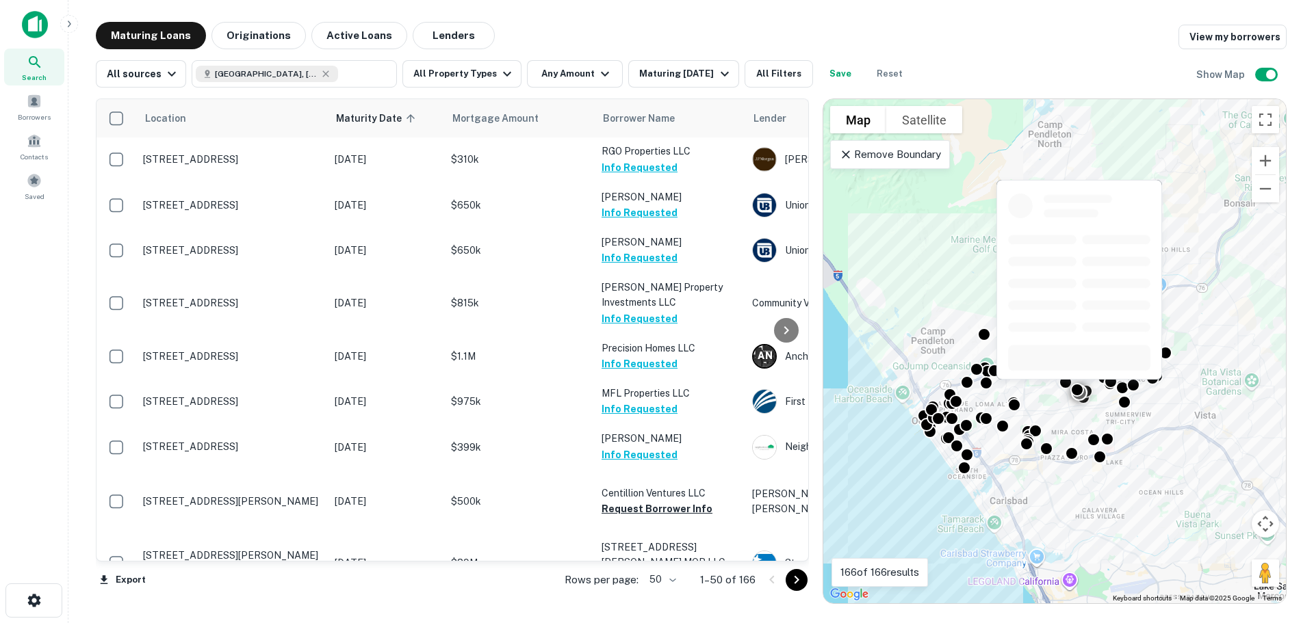
scroll to position [0, 0]
